Goal: Information Seeking & Learning: Learn about a topic

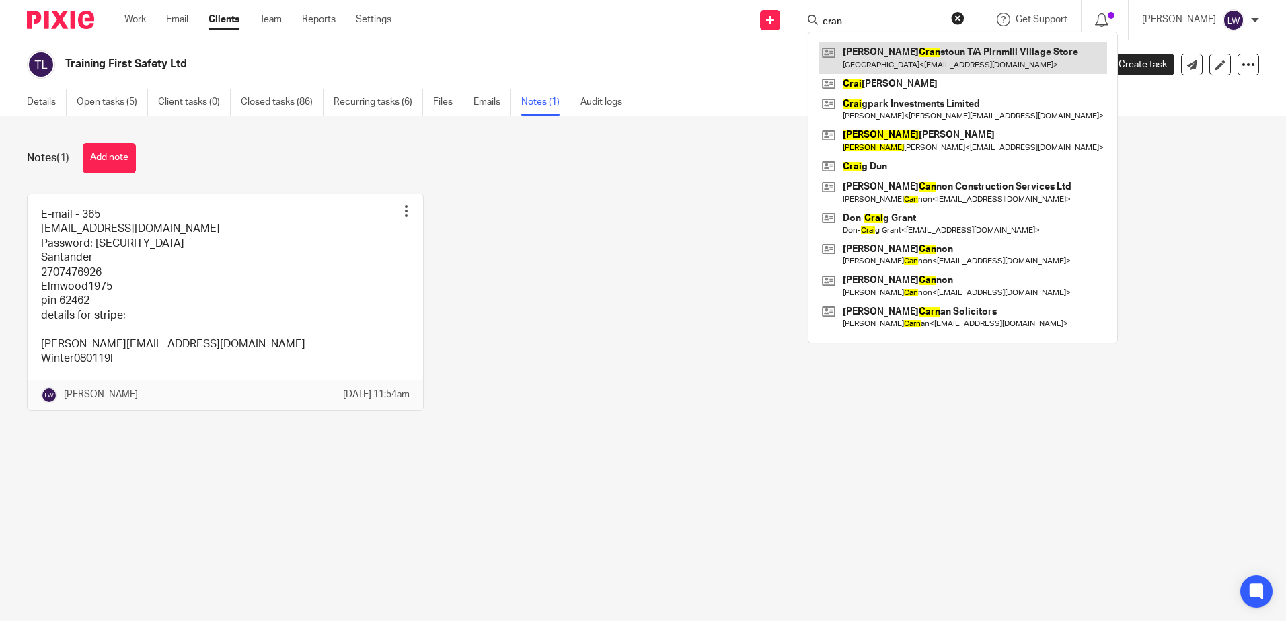
type input "cran"
click at [905, 57] on link at bounding box center [962, 57] width 289 height 31
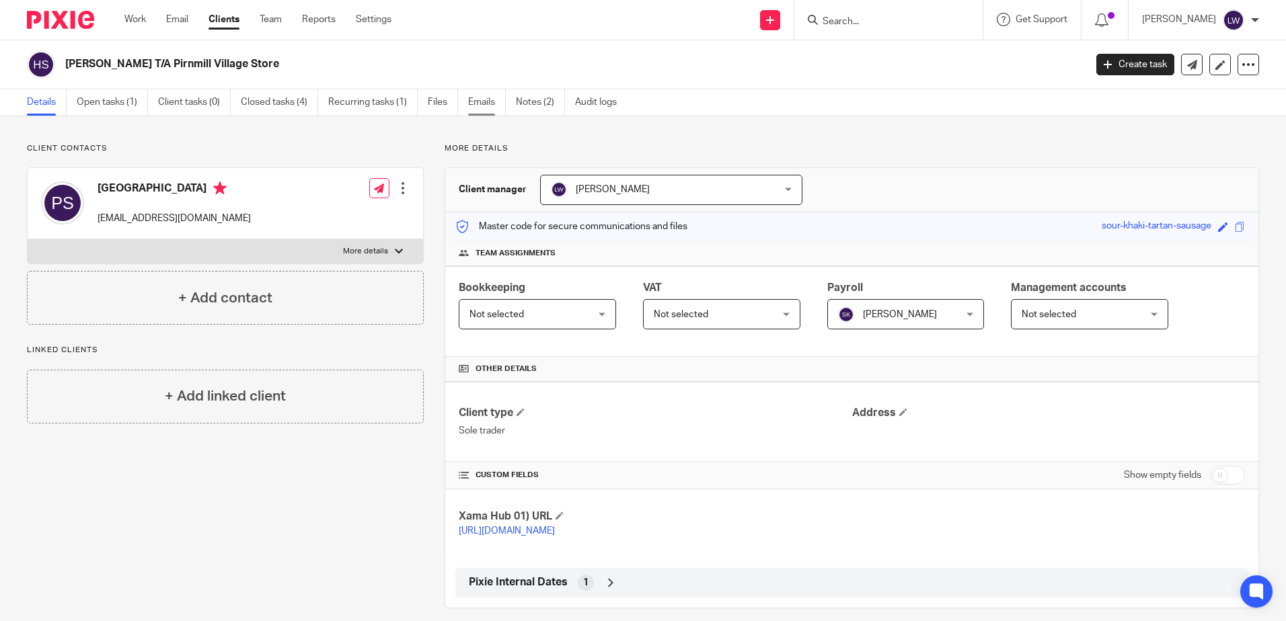
click at [481, 98] on link "Emails" at bounding box center [487, 102] width 38 height 26
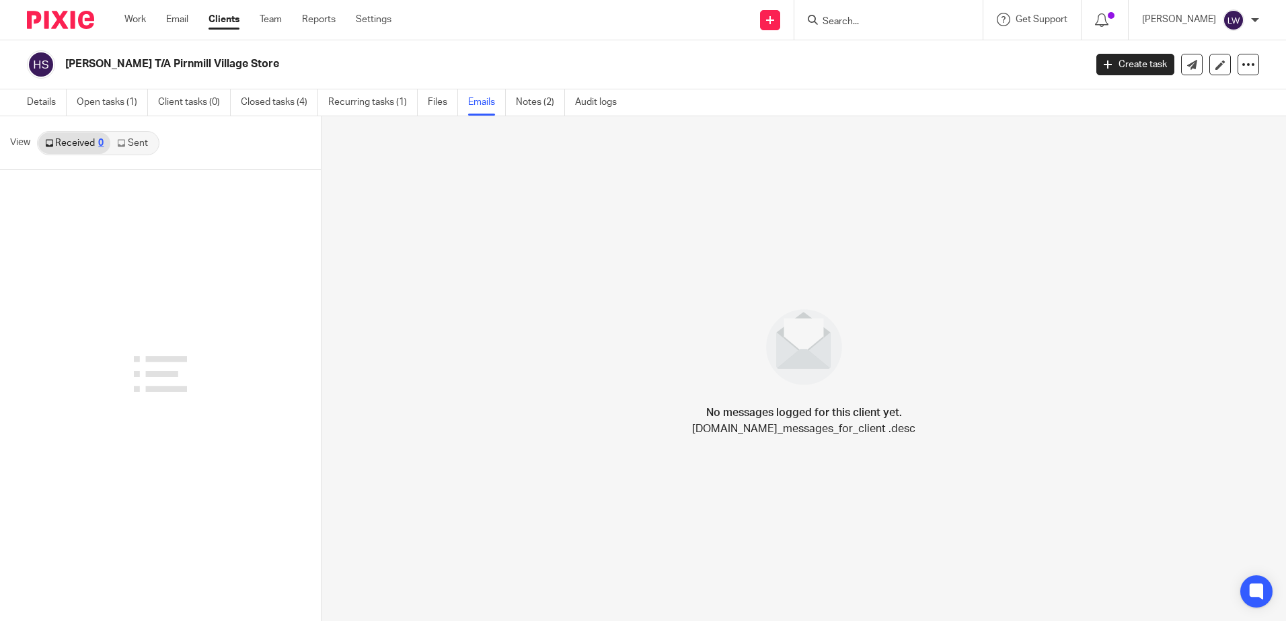
click at [133, 143] on link "Sent" at bounding box center [133, 143] width 47 height 22
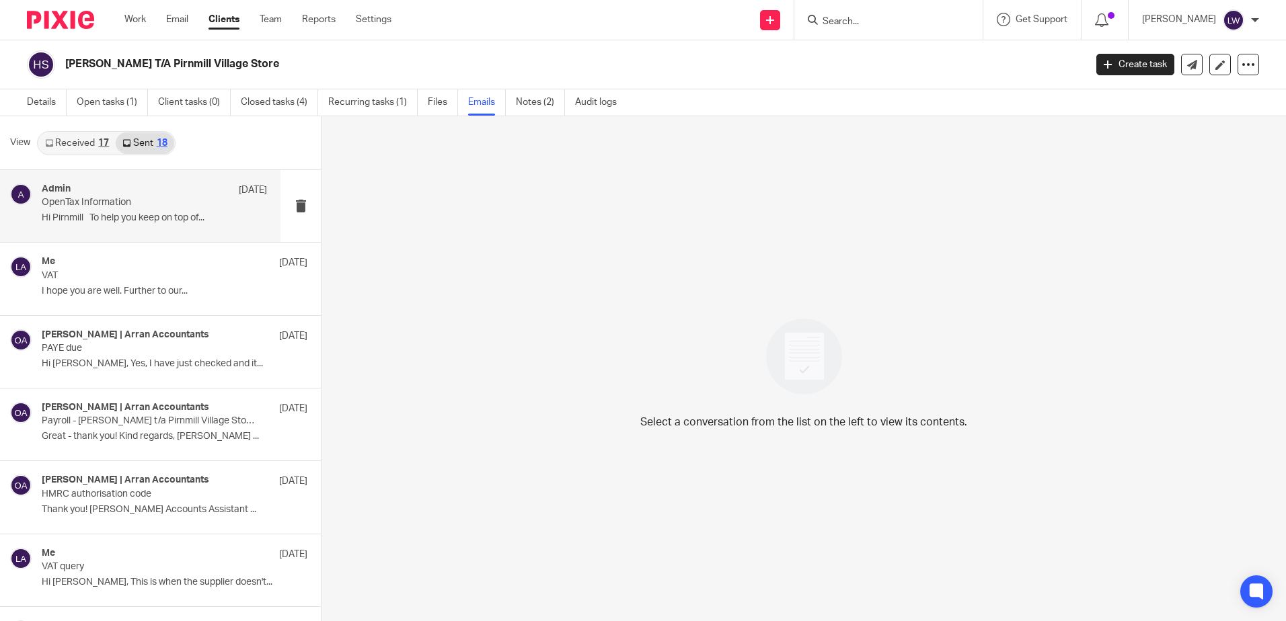
click at [128, 195] on div "Admin 26 Aug" at bounding box center [154, 190] width 225 height 13
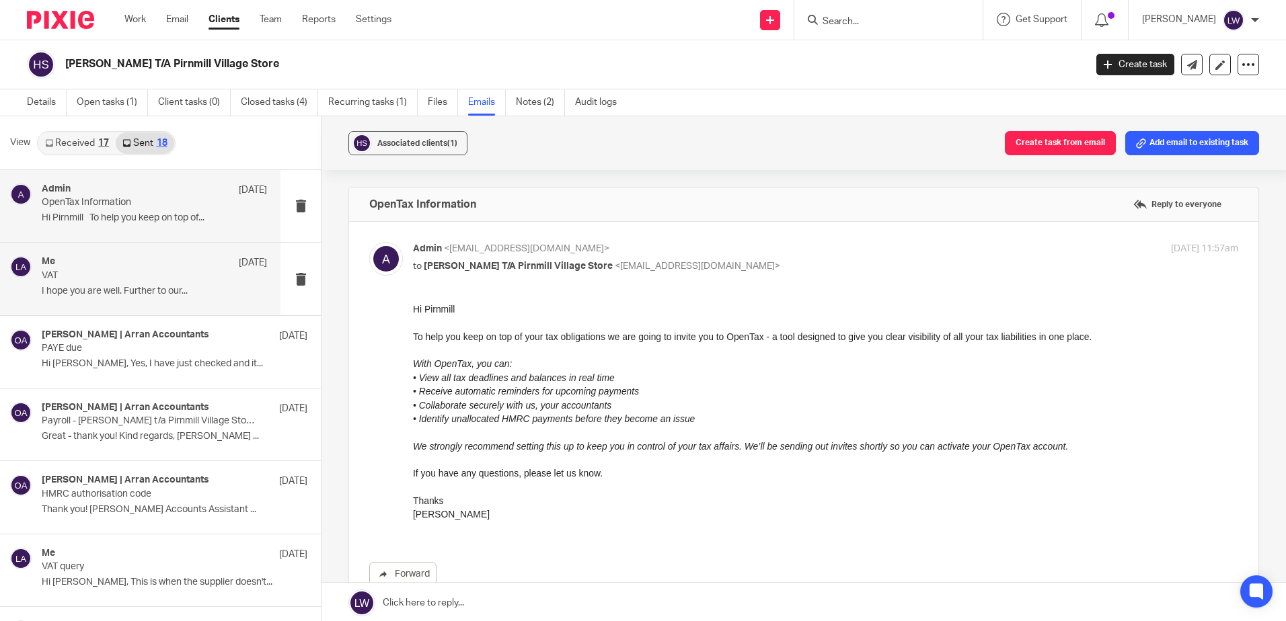
click at [130, 277] on p "VAT" at bounding box center [132, 275] width 180 height 11
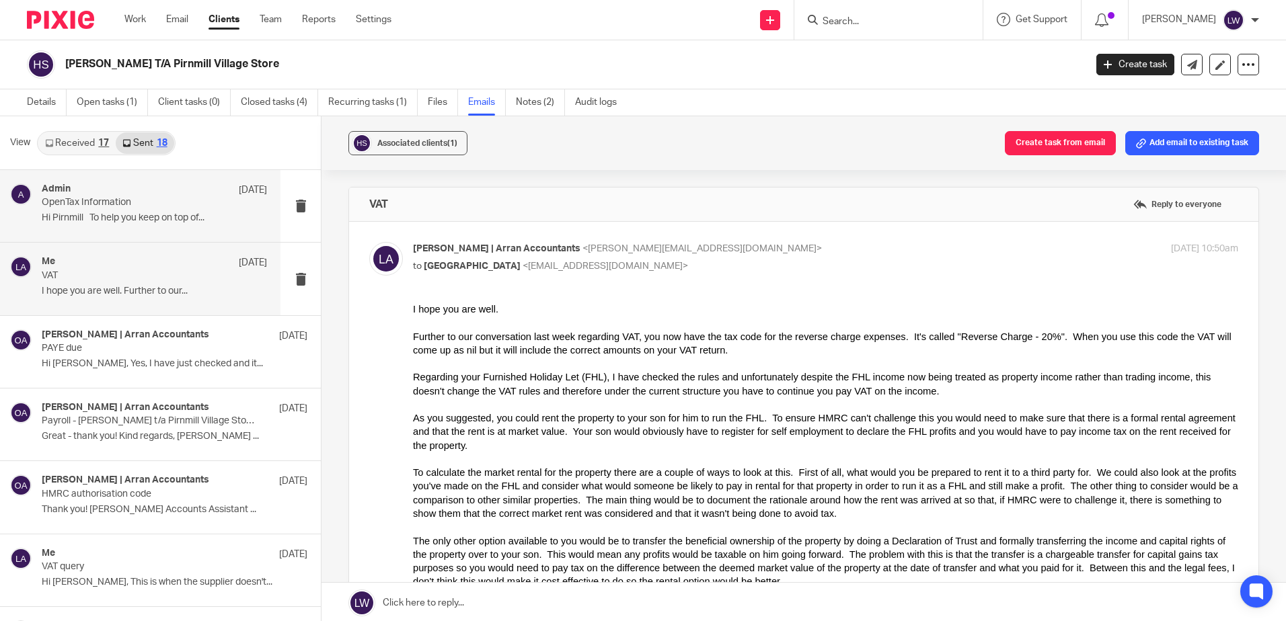
click at [102, 188] on div "Admin 26 Aug" at bounding box center [154, 190] width 225 height 13
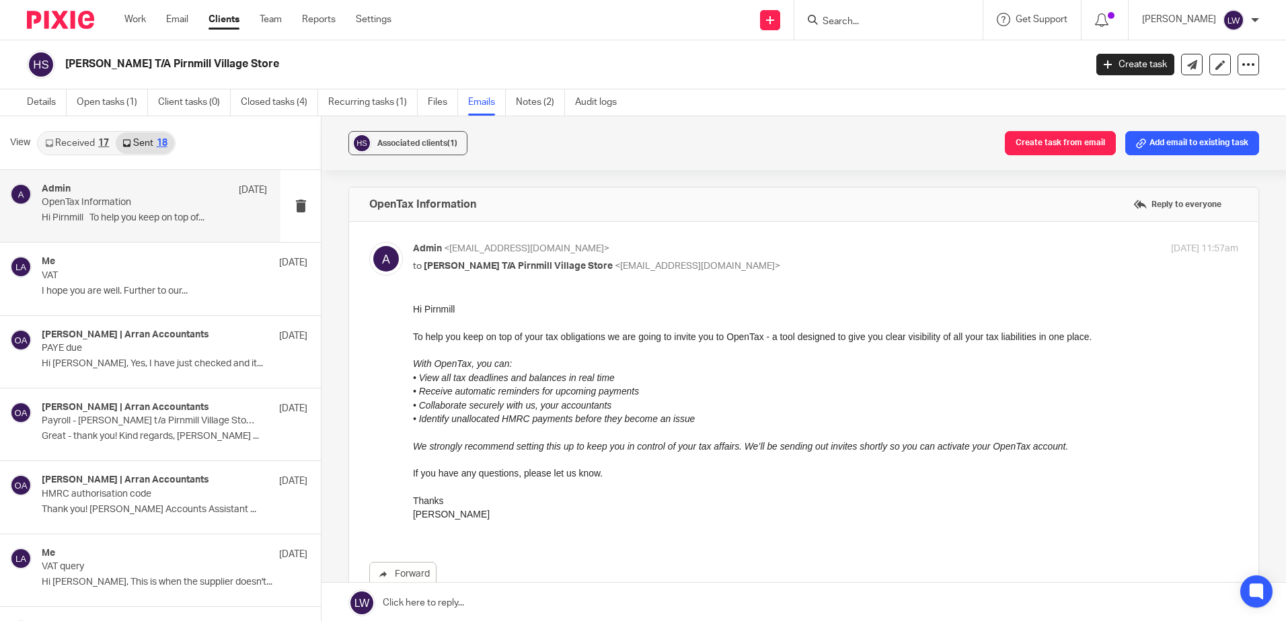
click at [83, 141] on link "Received 17" at bounding box center [76, 143] width 77 height 22
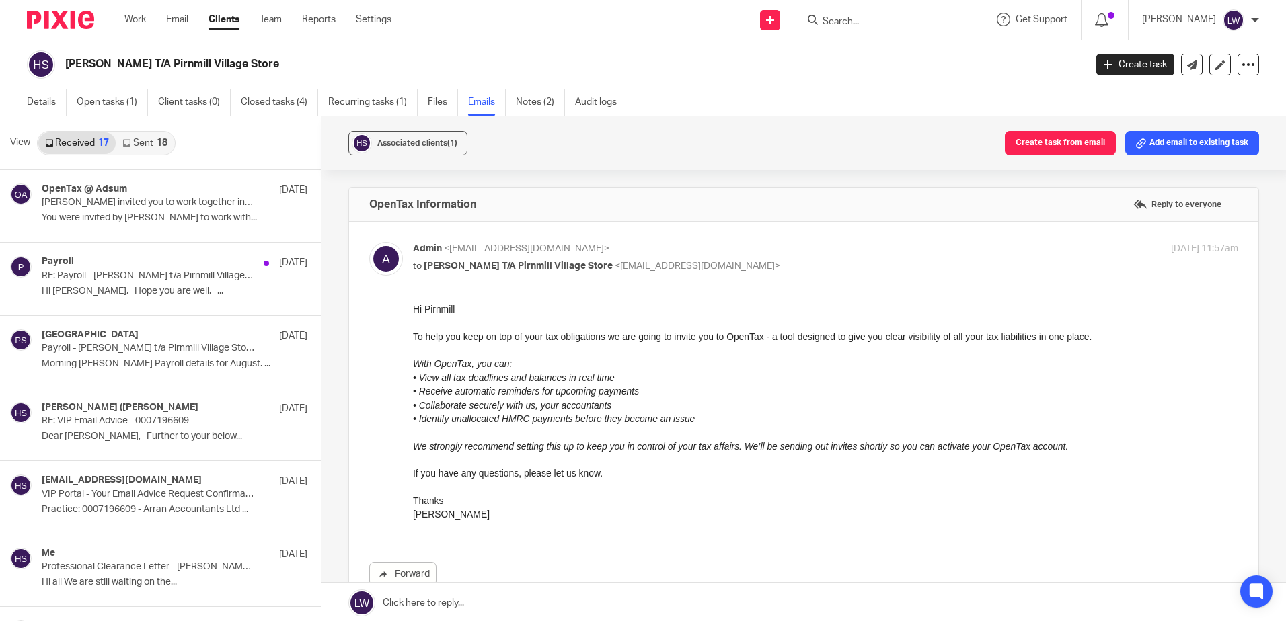
scroll to position [2, 0]
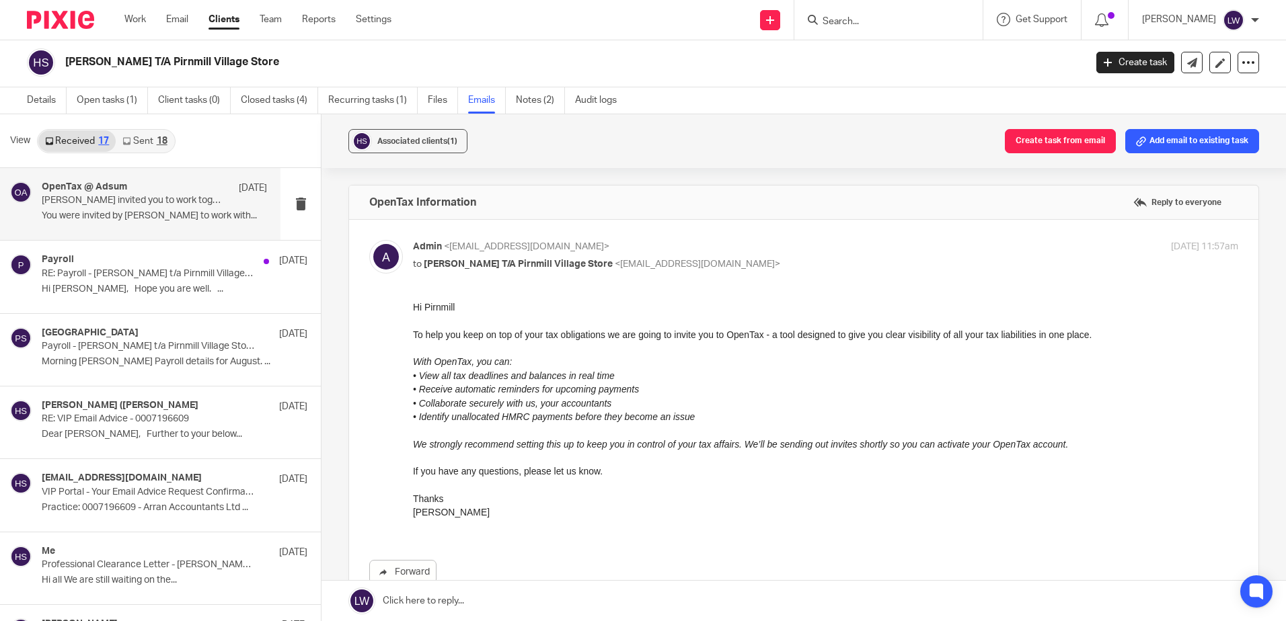
click at [93, 210] on div "OpenTax @ Adsum 10 Sep Olivia Holmes invited you to work together in OpenTax Yo…" at bounding box center [154, 204] width 225 height 45
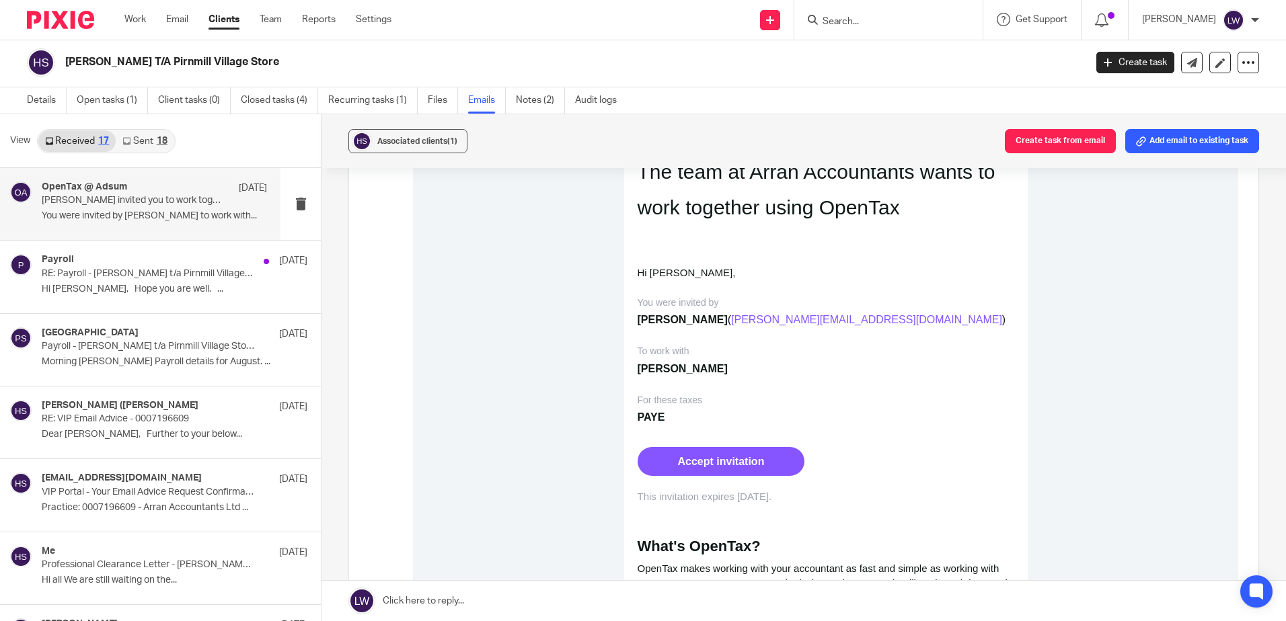
scroll to position [269, 0]
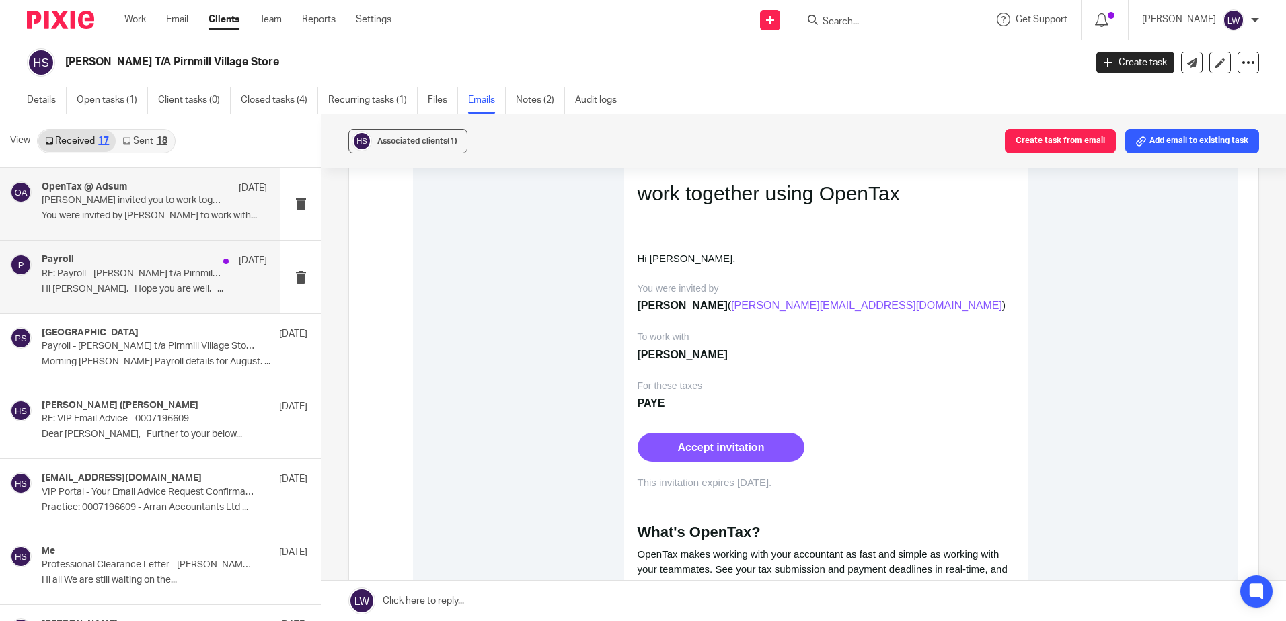
click at [109, 293] on p "Hi Hazel, Hope you are well. ..." at bounding box center [154, 289] width 225 height 11
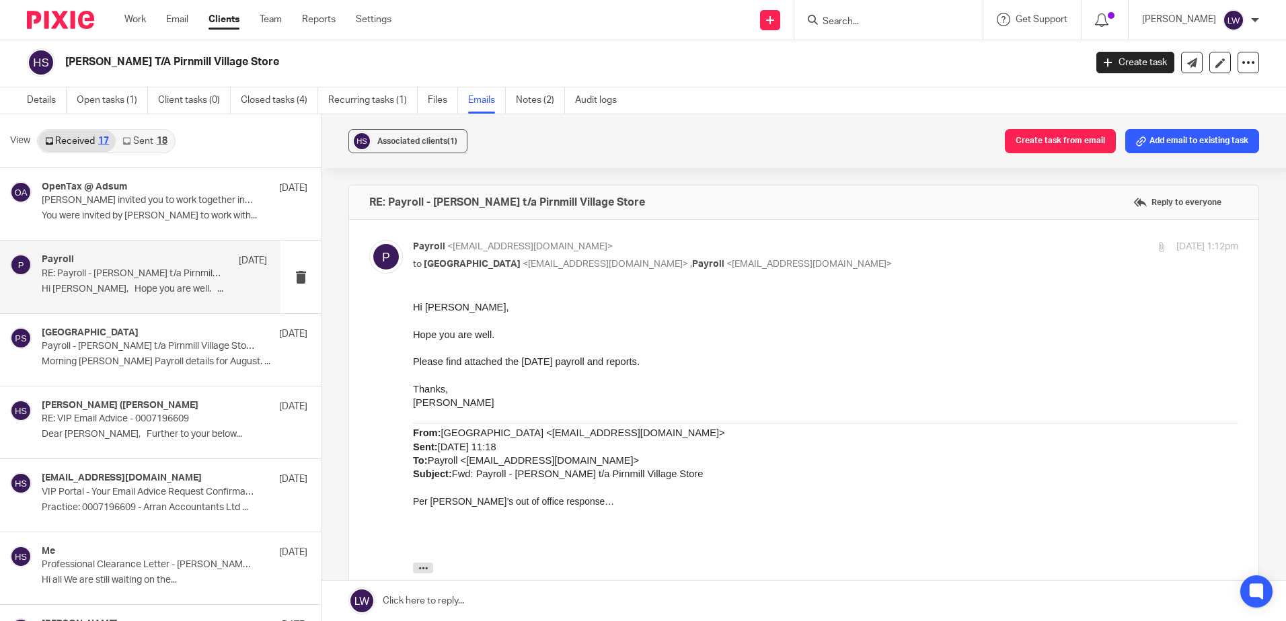
scroll to position [0, 0]
click at [170, 16] on link "Email" at bounding box center [177, 19] width 22 height 13
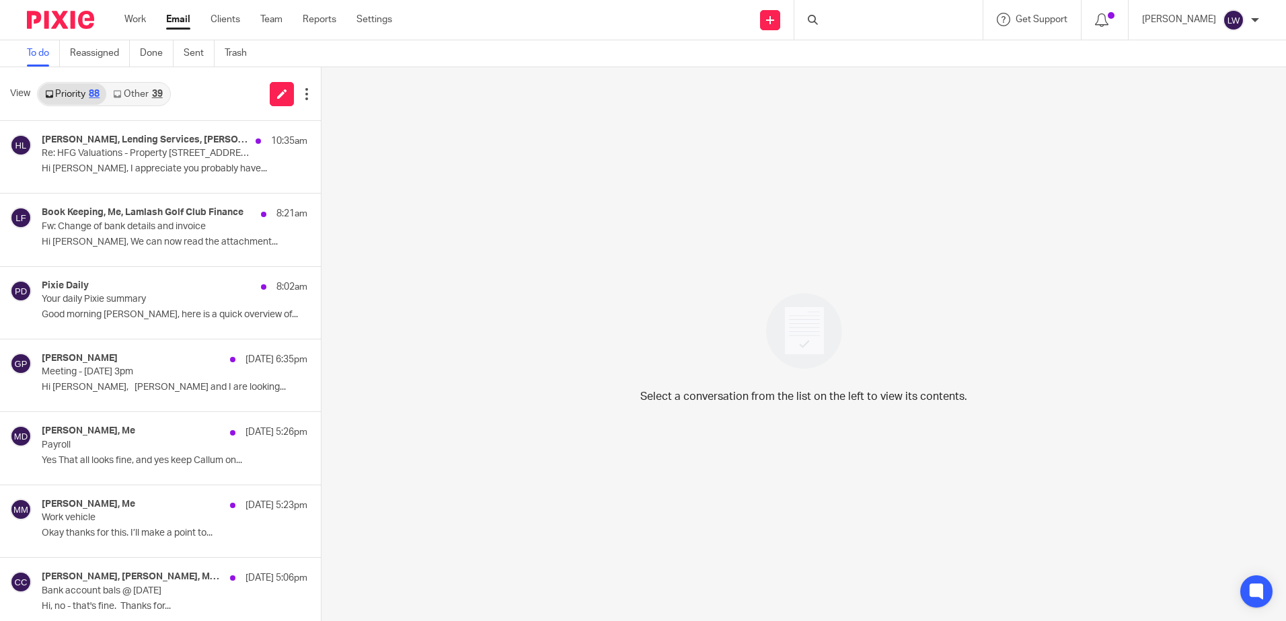
click at [132, 88] on link "Other 39" at bounding box center [137, 94] width 63 height 22
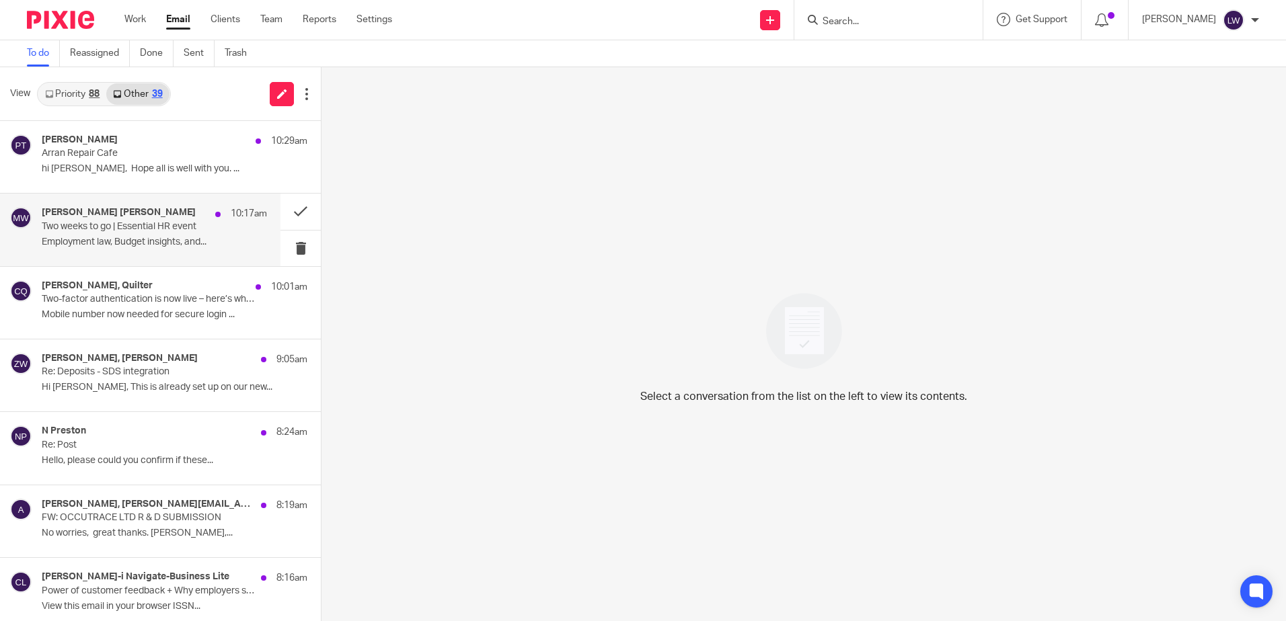
click at [107, 237] on p "Employment law, Budget insights, and..." at bounding box center [154, 242] width 225 height 11
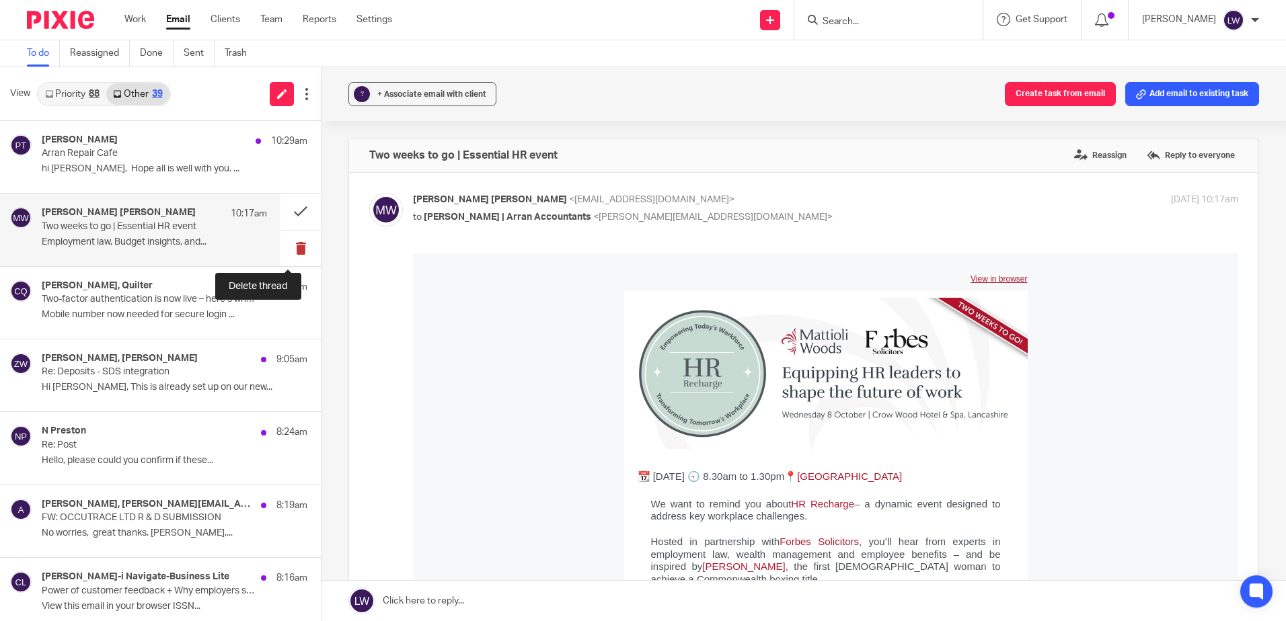
click at [284, 250] on button at bounding box center [300, 249] width 40 height 36
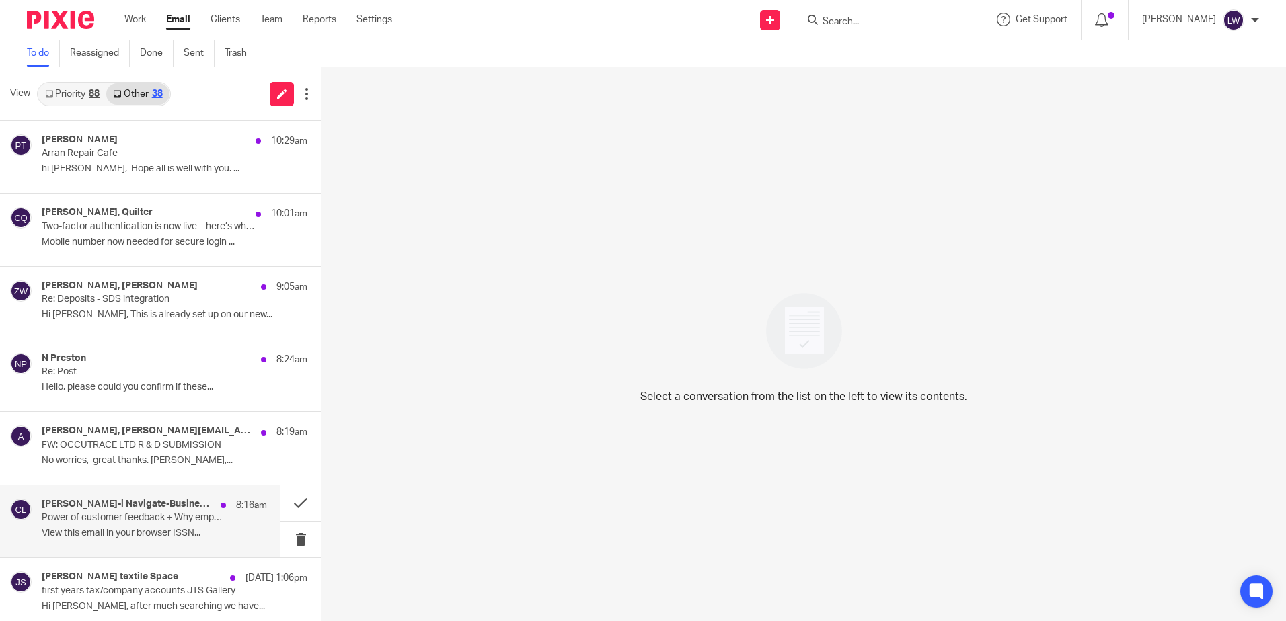
drag, startPoint x: 114, startPoint y: 514, endPoint x: 158, endPoint y: 515, distance: 43.7
click at [114, 514] on p "Power of customer feedback + Why employers should investigate their gender pay …" at bounding box center [132, 517] width 180 height 11
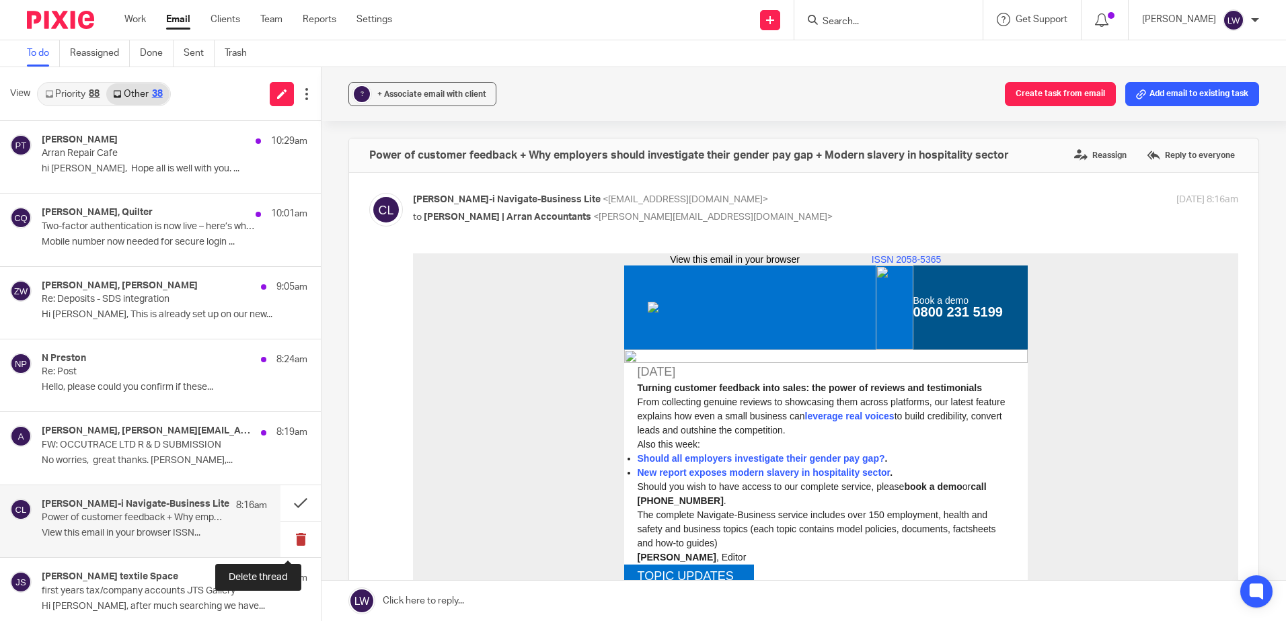
click at [283, 535] on button at bounding box center [300, 540] width 40 height 36
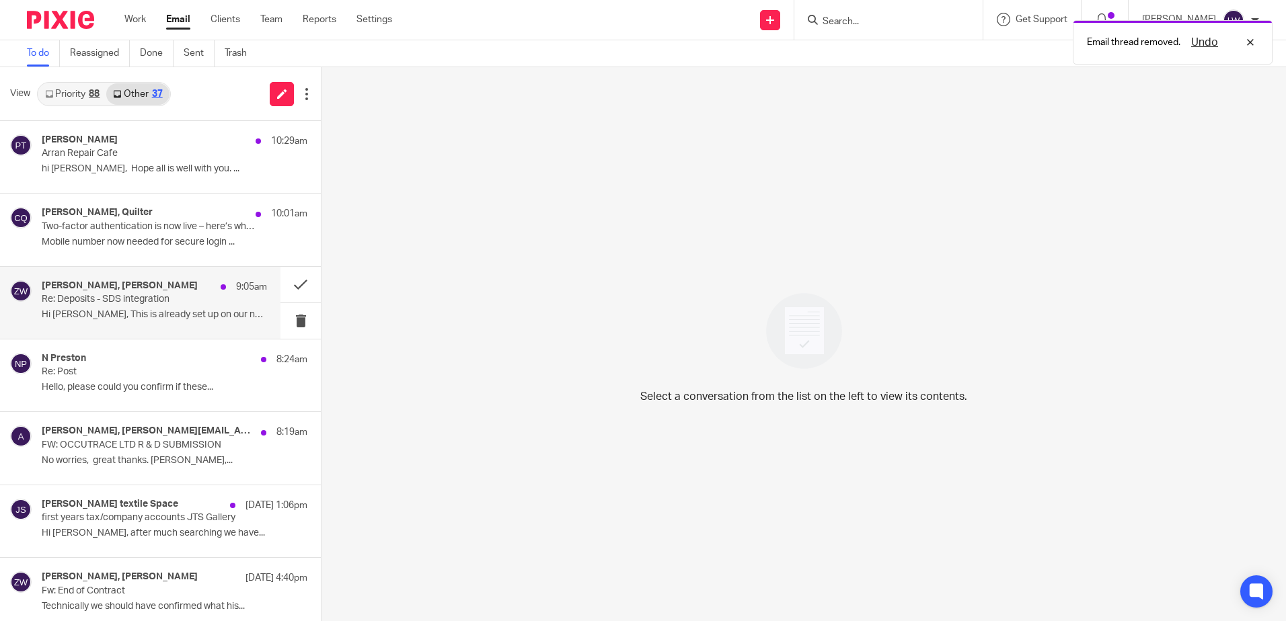
click at [111, 317] on p "Hi Zoe, This is already set up on our new..." at bounding box center [154, 314] width 225 height 11
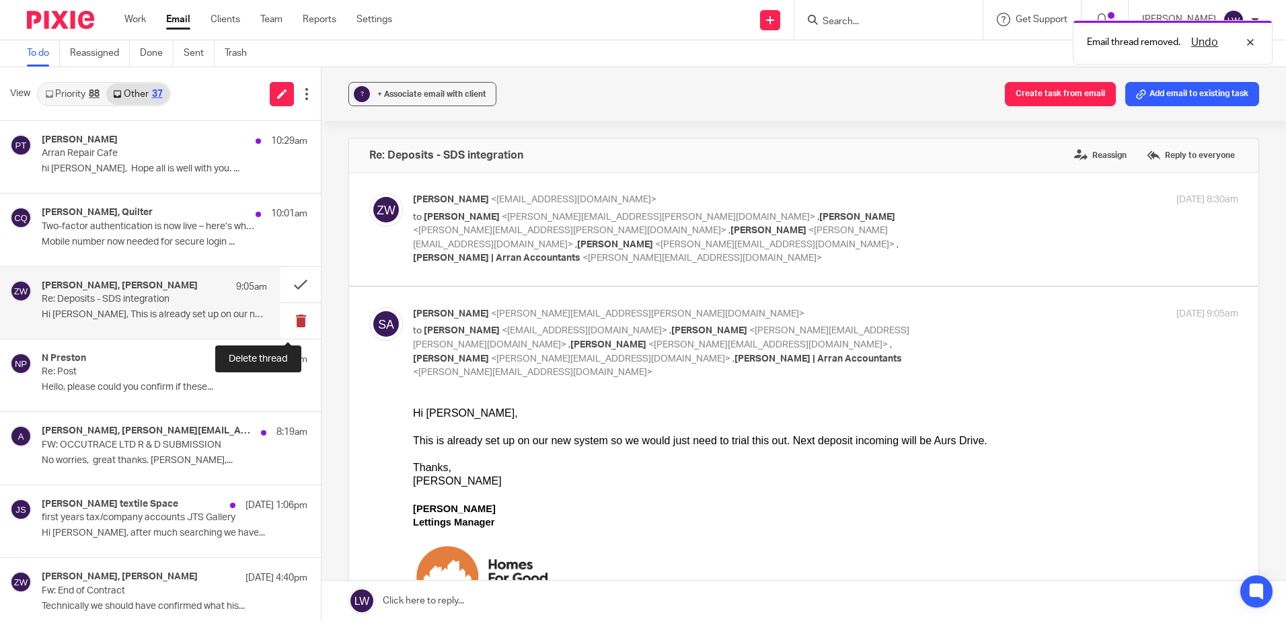
click at [286, 323] on button at bounding box center [300, 321] width 40 height 36
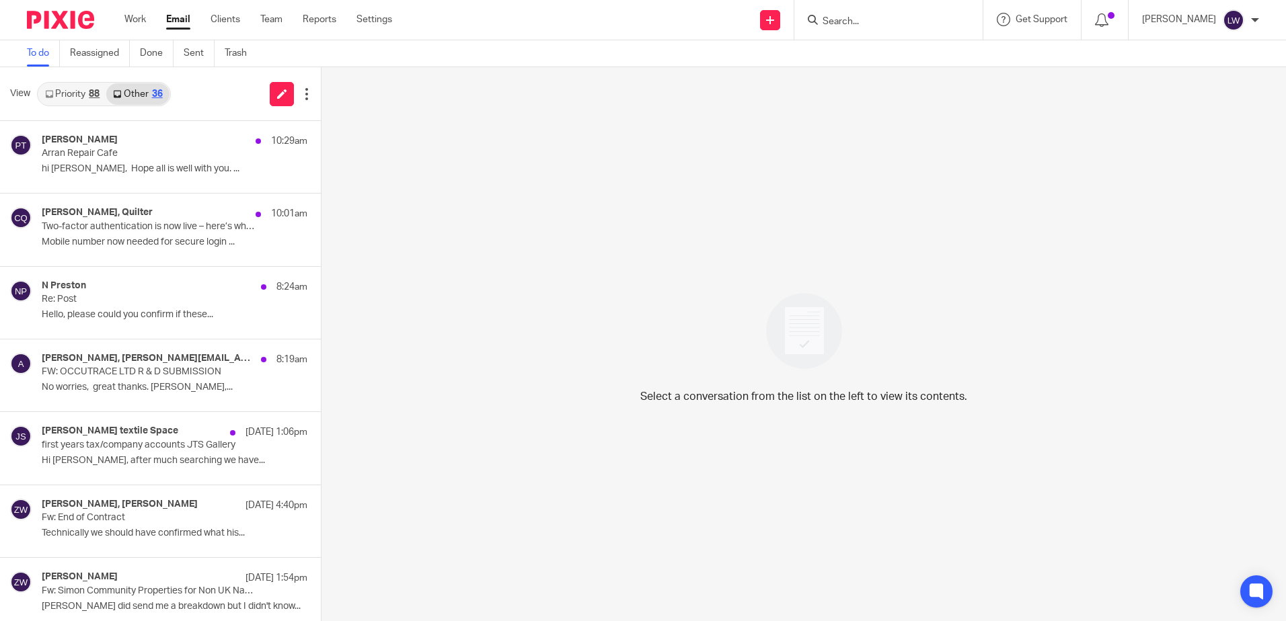
click at [78, 86] on link "Priority 88" at bounding box center [72, 94] width 68 height 22
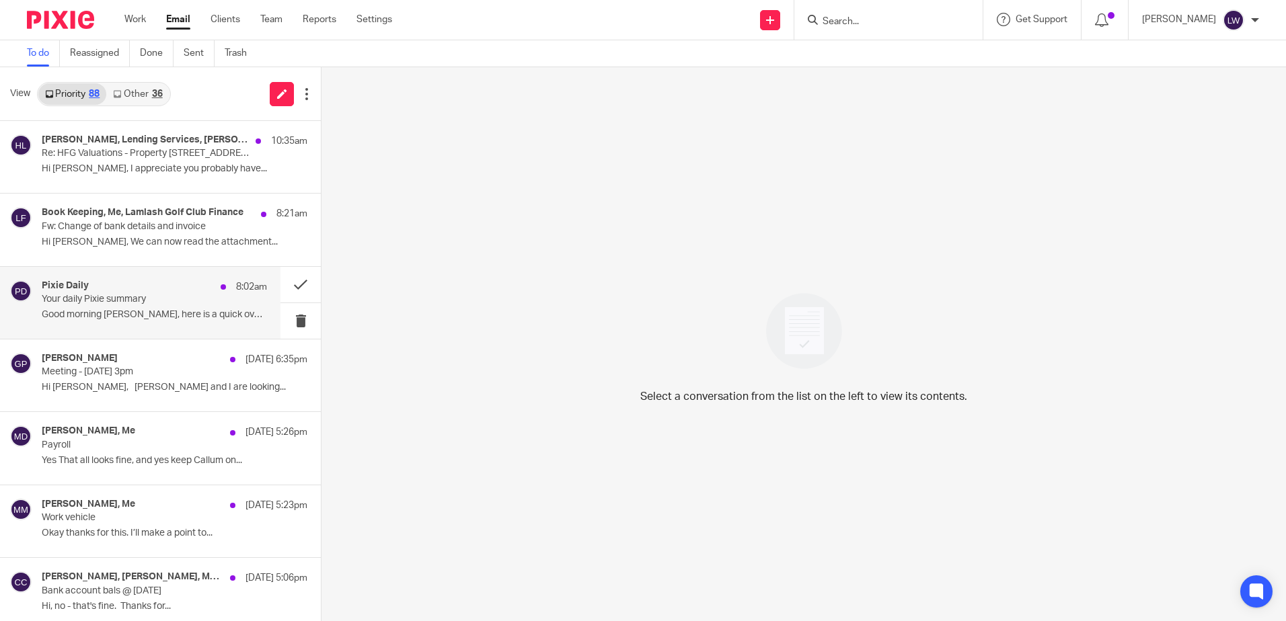
click at [95, 317] on p "Good morning Lorna, here is a quick overview of..." at bounding box center [154, 314] width 225 height 11
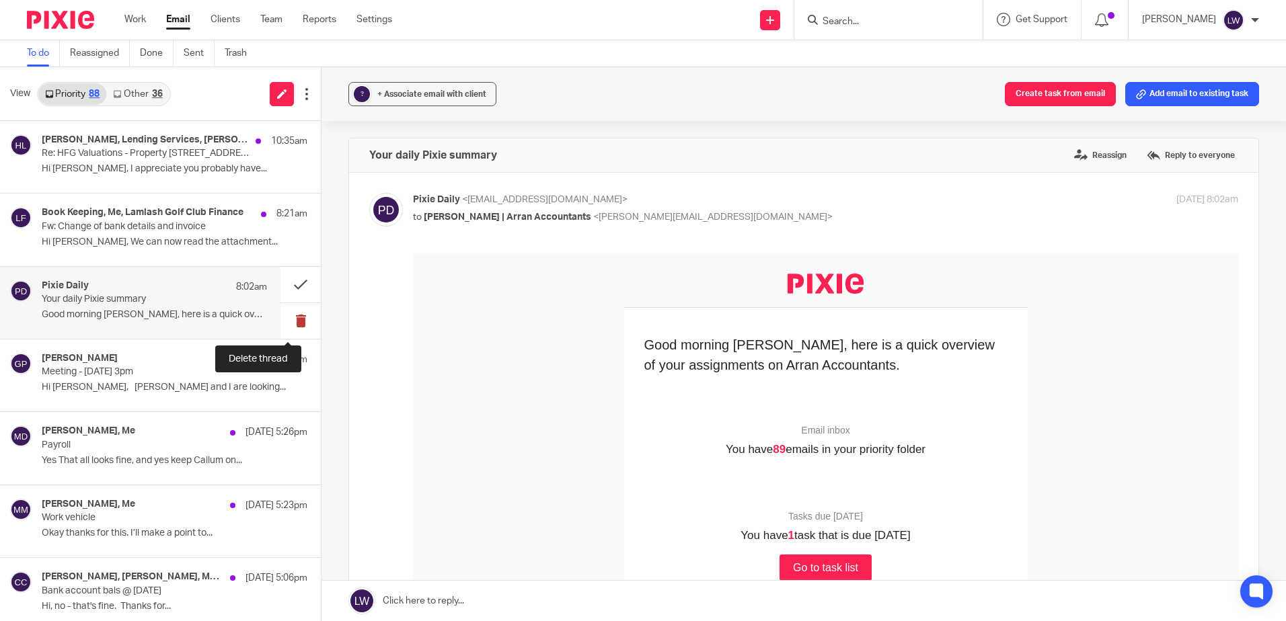
click at [291, 321] on button at bounding box center [300, 321] width 40 height 36
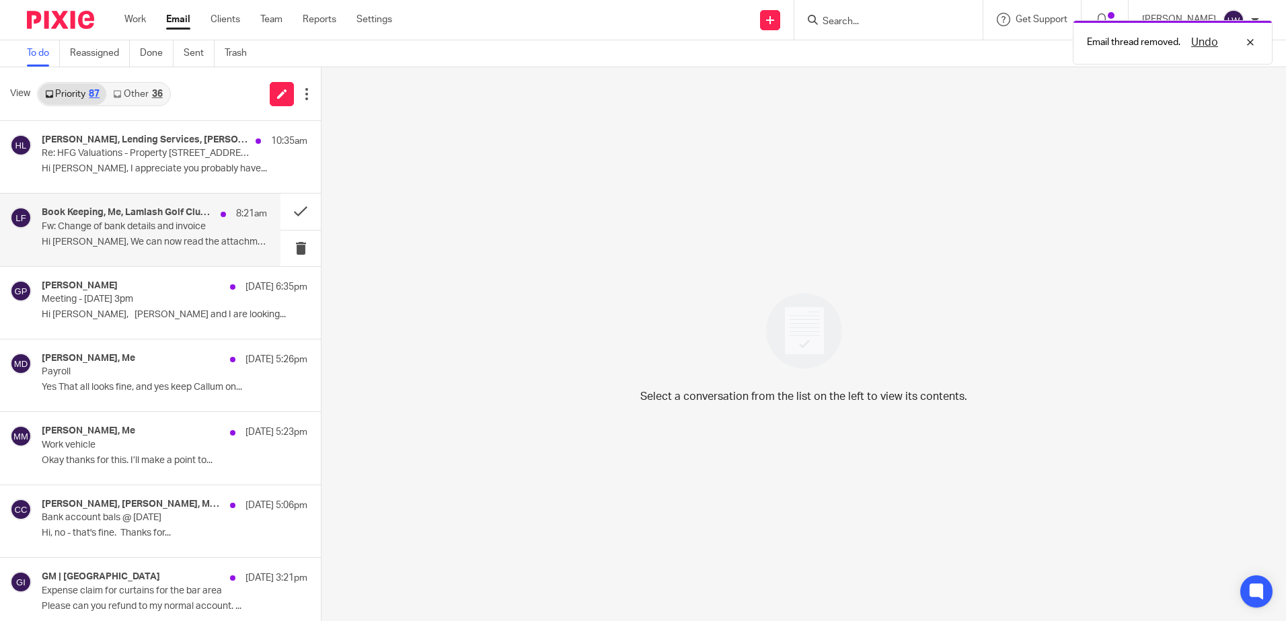
click at [95, 233] on div "Book Keeping, Me, Lamlash Golf Club Finance 8:21am Fw: Change of bank details a…" at bounding box center [154, 229] width 225 height 45
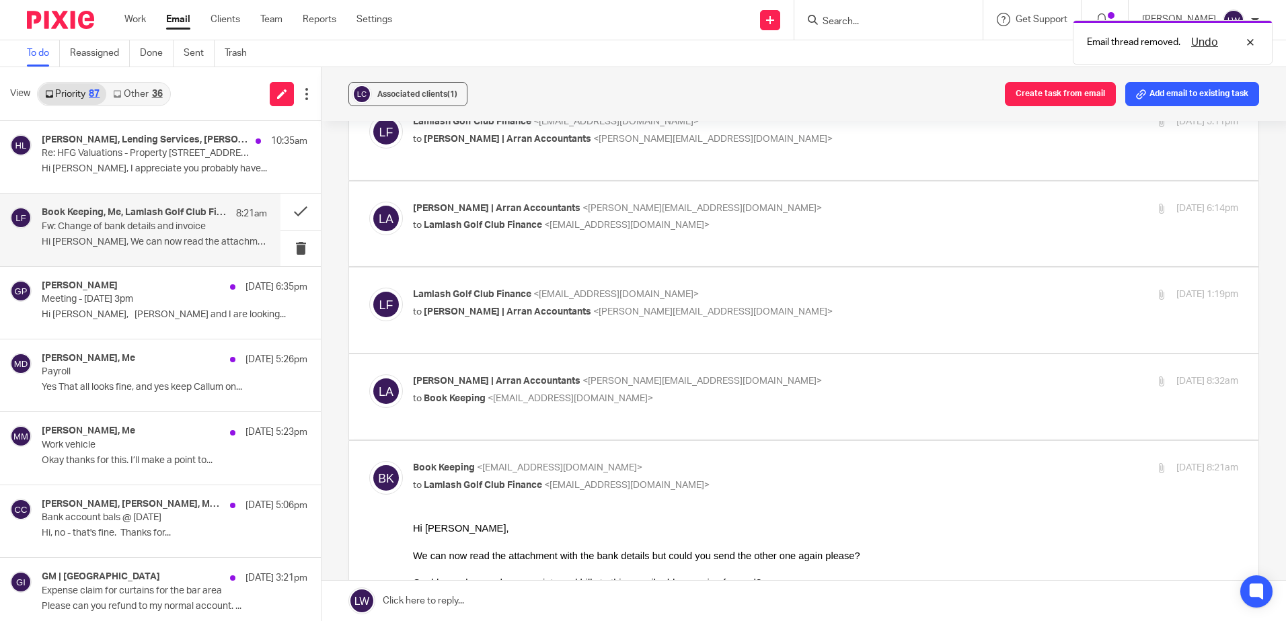
scroll to position [202, 0]
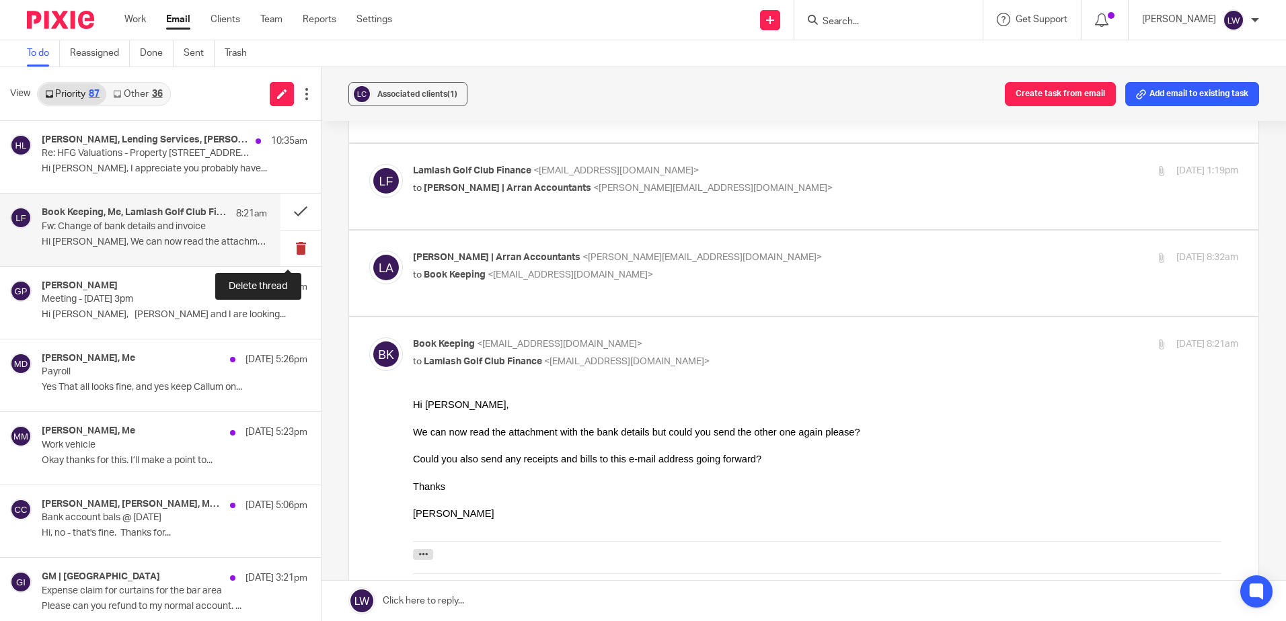
click at [283, 247] on button at bounding box center [300, 249] width 40 height 36
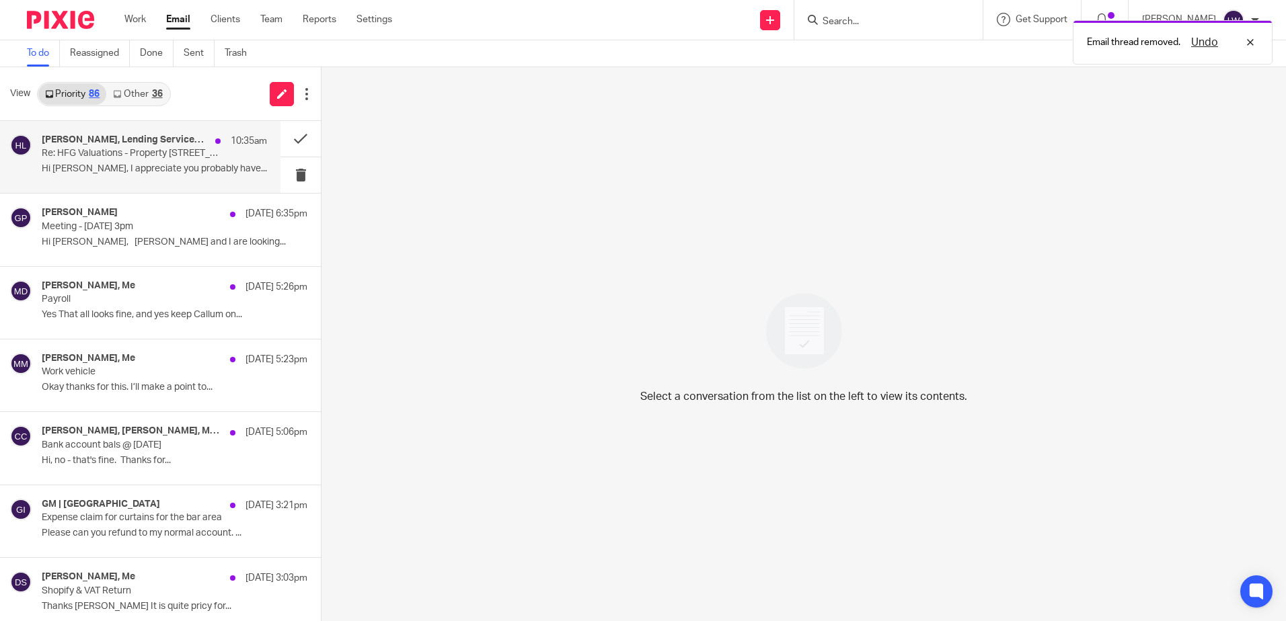
click at [130, 147] on div "Terri Ferris, Lending Services, Susan Aktemel, Me 10:35am" at bounding box center [154, 141] width 225 height 13
